Goal: Information Seeking & Learning: Find specific page/section

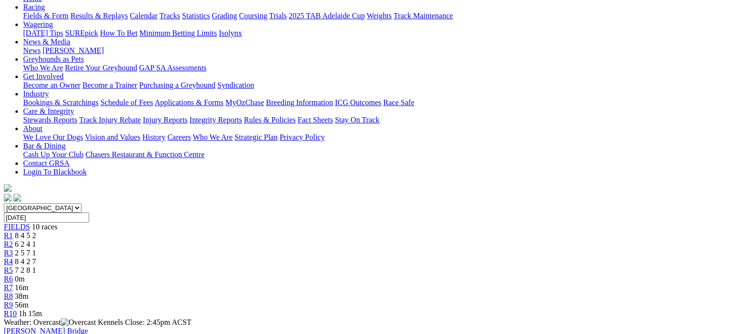
scroll to position [186, 0]
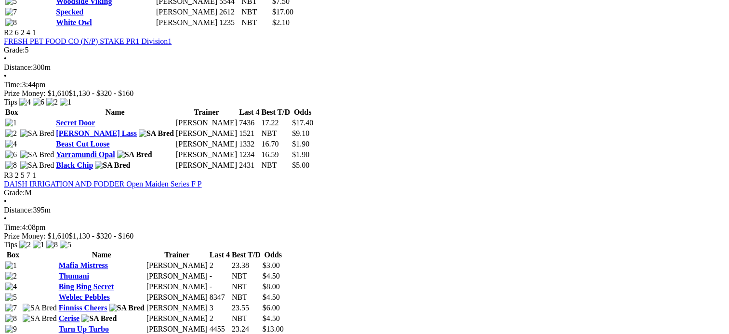
scroll to position [618, 0]
